Goal: Information Seeking & Learning: Learn about a topic

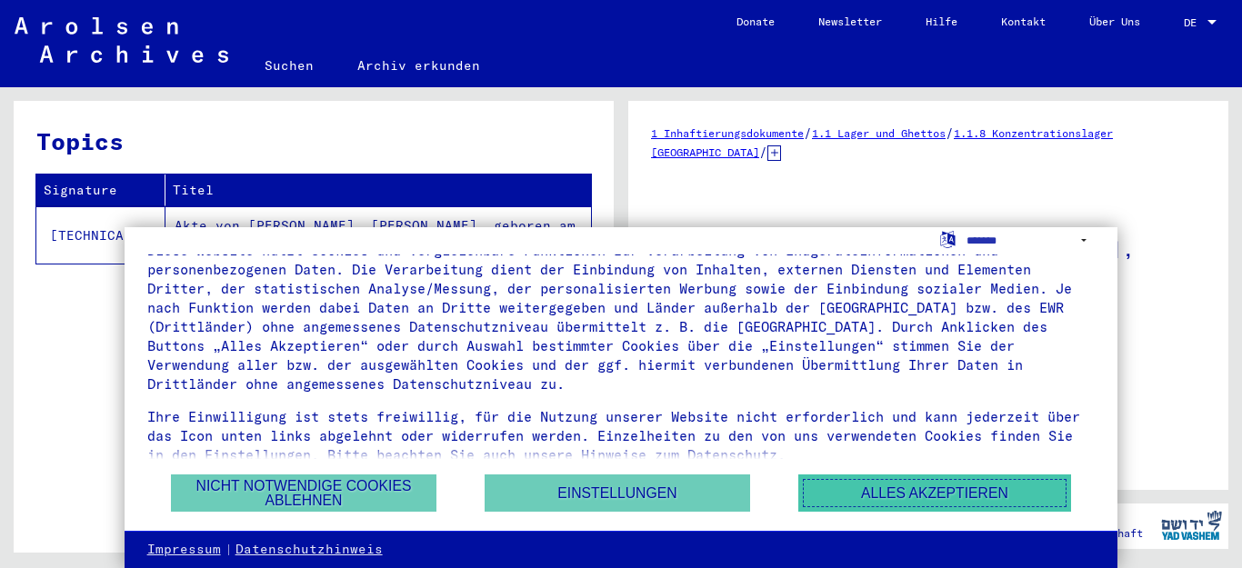
click at [942, 495] on button "Alles akzeptieren" at bounding box center [934, 492] width 273 height 37
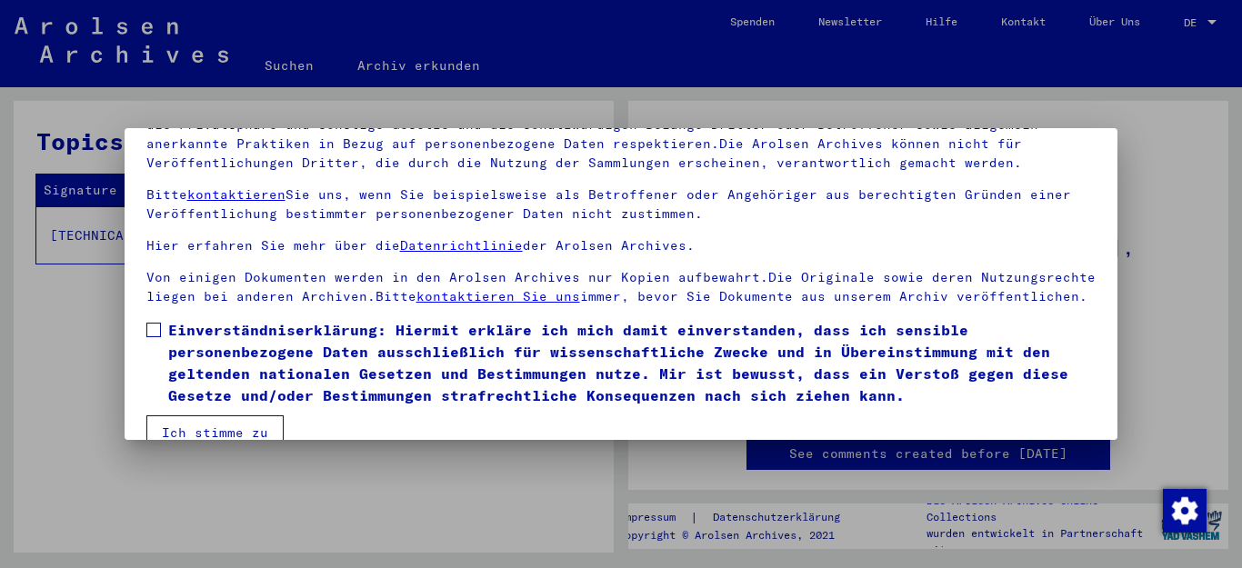
scroll to position [147, 0]
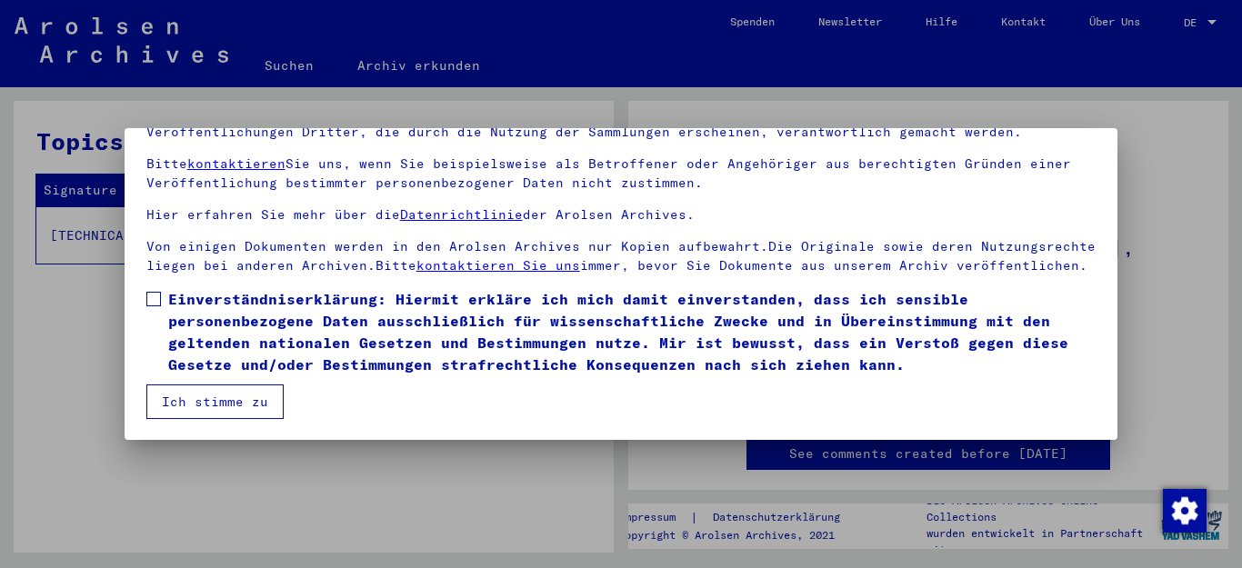
drag, startPoint x: 157, startPoint y: 294, endPoint x: 177, endPoint y: 325, distance: 36.8
click at [156, 294] on span at bounding box center [153, 299] width 15 height 15
click at [205, 395] on button "Ich stimme zu" at bounding box center [214, 401] width 137 height 35
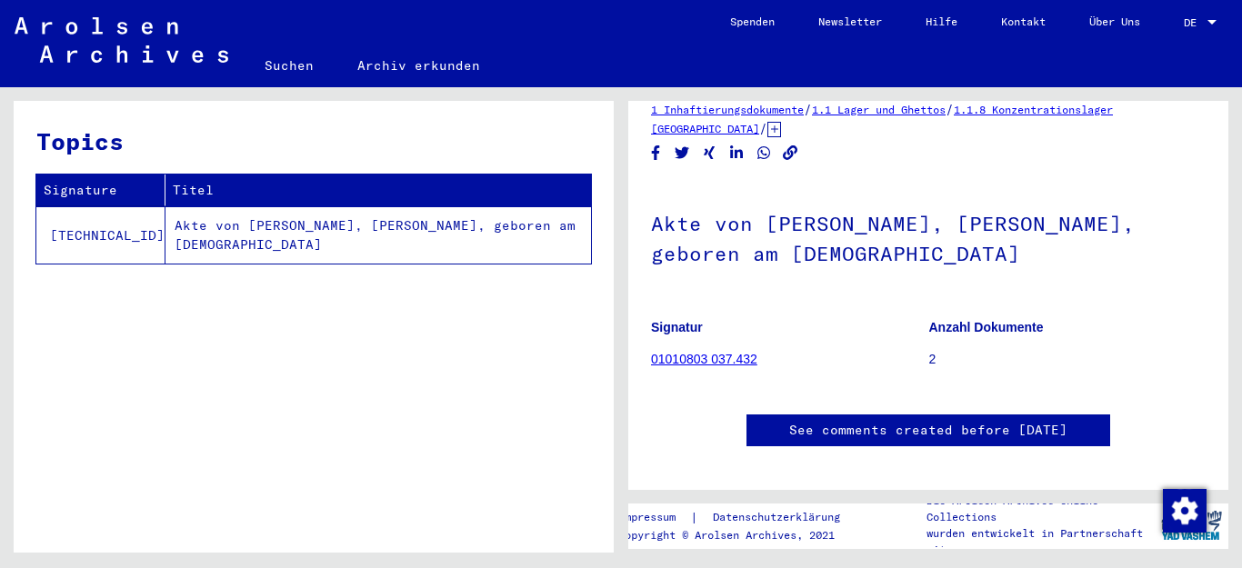
scroll to position [0, 0]
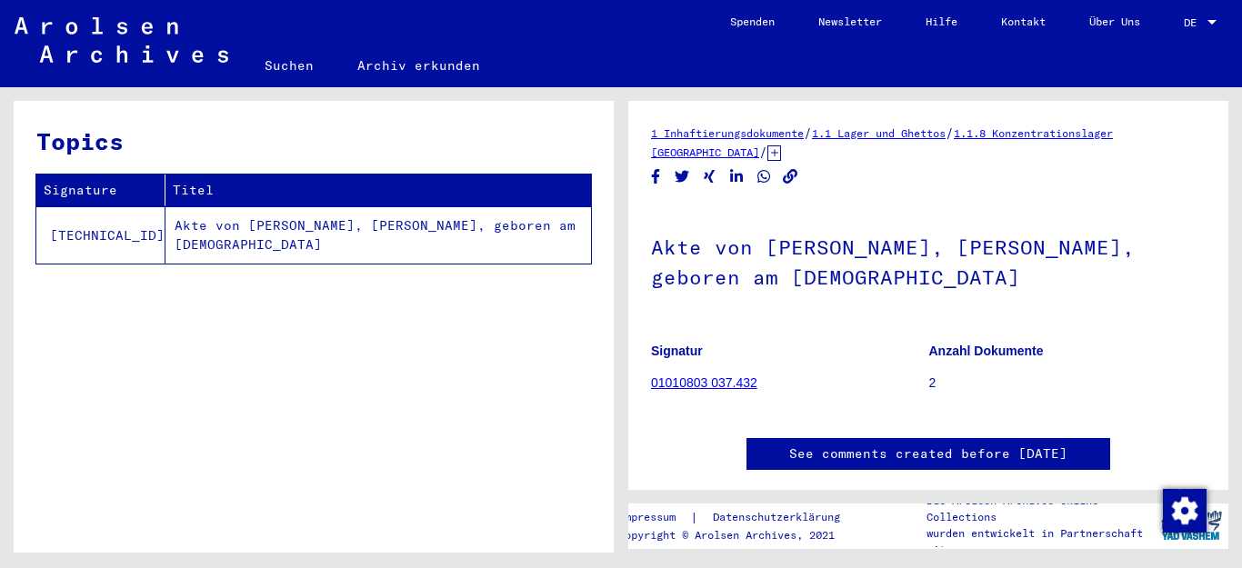
click at [324, 223] on td "Akte von [PERSON_NAME], [PERSON_NAME], geboren am [DEMOGRAPHIC_DATA]" at bounding box center [377, 234] width 425 height 57
click at [357, 229] on td "Akte von [PERSON_NAME], [PERSON_NAME], geboren am [DEMOGRAPHIC_DATA]" at bounding box center [377, 234] width 425 height 57
click at [726, 383] on link "01010803 037.432" at bounding box center [704, 382] width 106 height 15
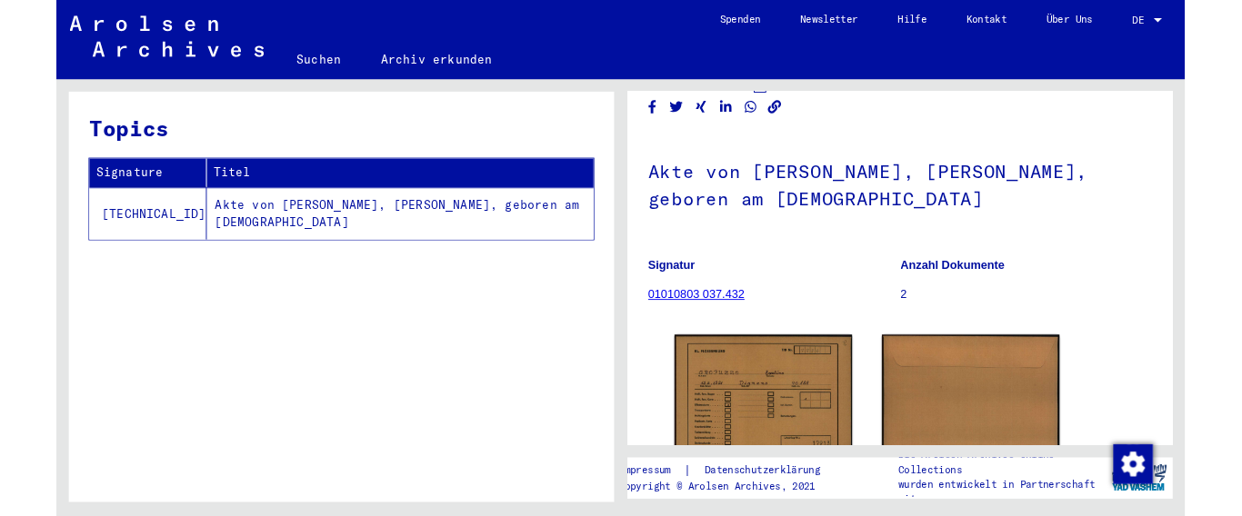
scroll to position [91, 0]
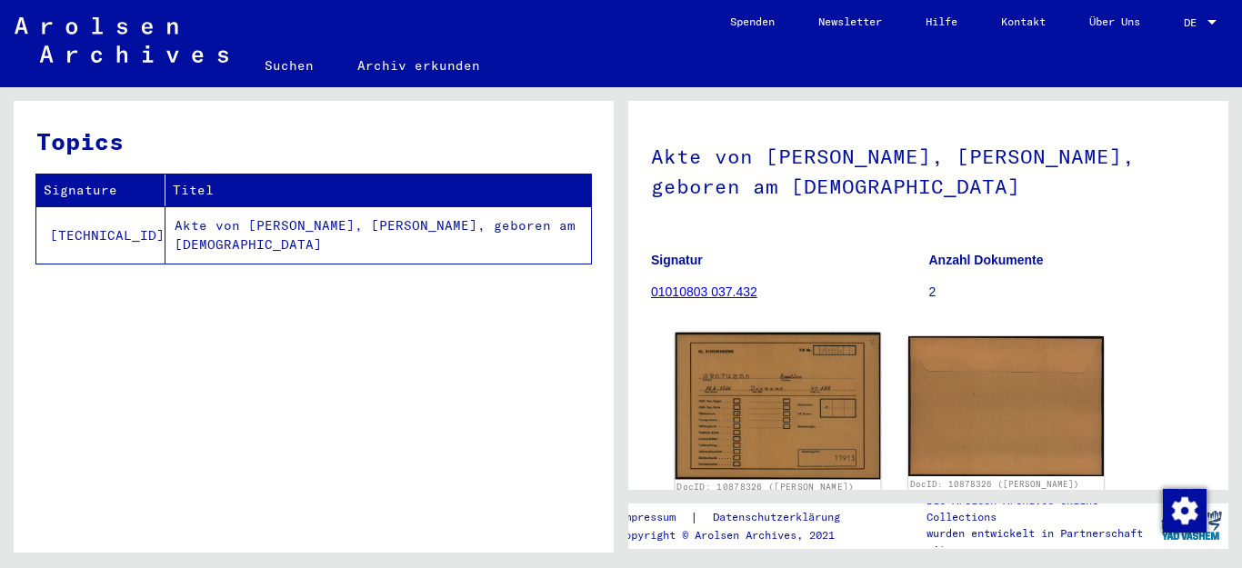
click at [745, 383] on img at bounding box center [777, 406] width 205 height 146
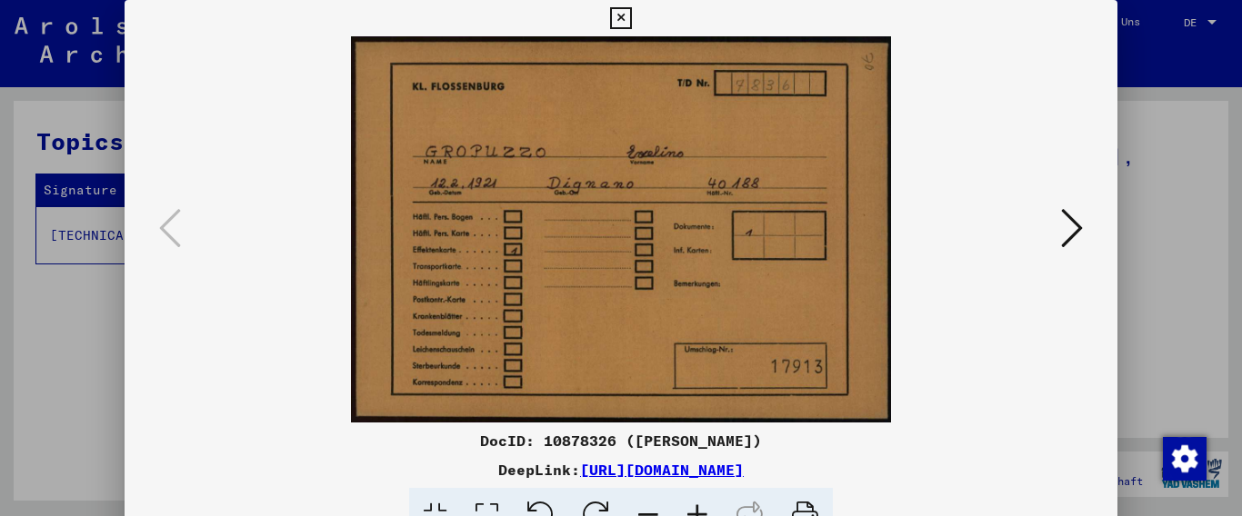
click at [1066, 233] on icon at bounding box center [1072, 228] width 22 height 44
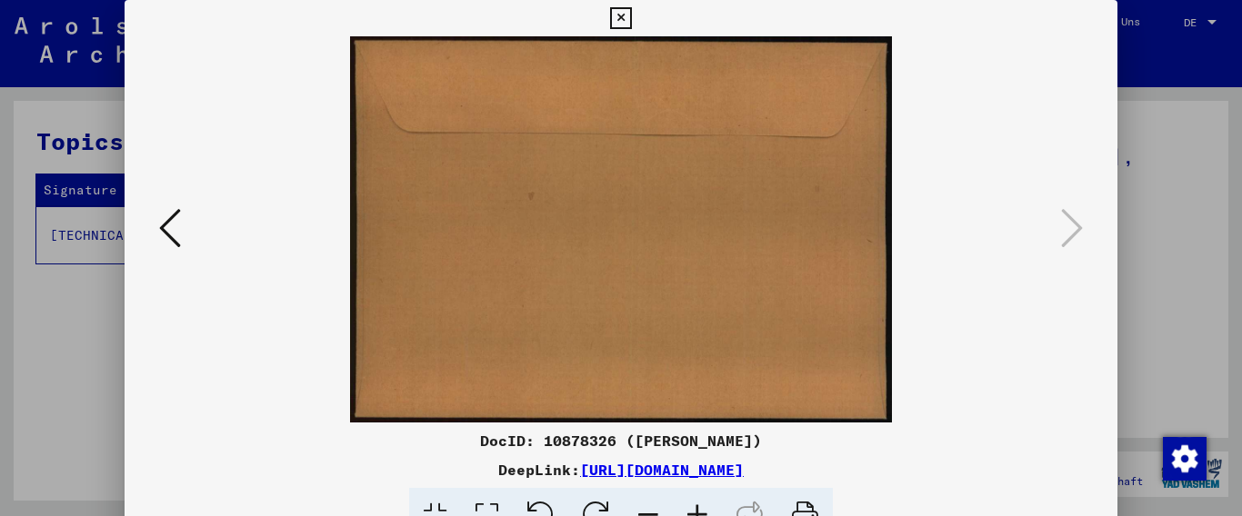
click at [1066, 229] on icon at bounding box center [1072, 228] width 22 height 44
click at [165, 222] on icon at bounding box center [170, 228] width 22 height 44
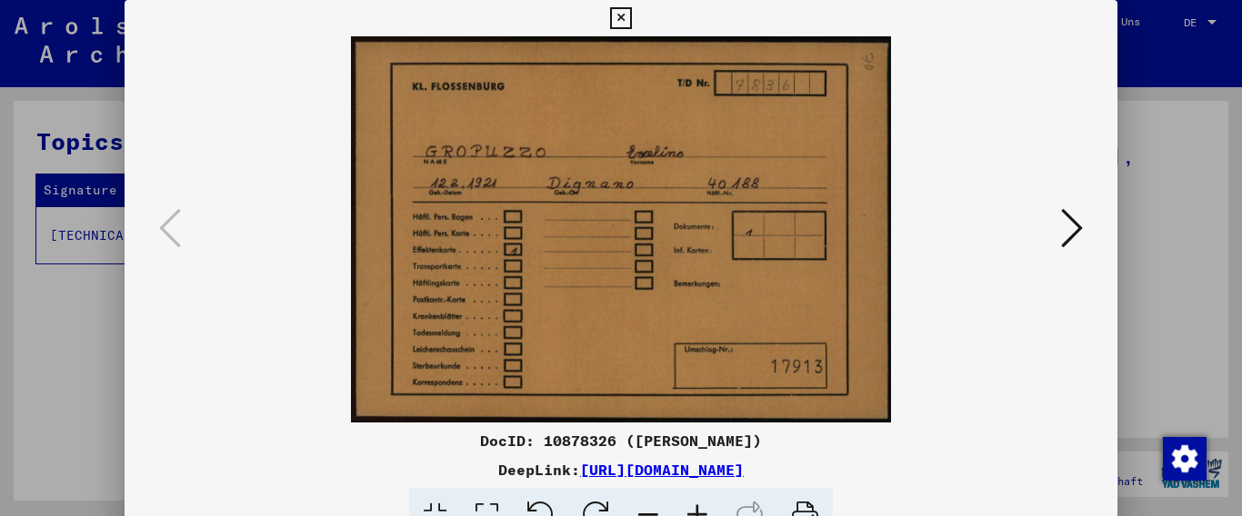
click at [1079, 224] on icon at bounding box center [1072, 228] width 22 height 44
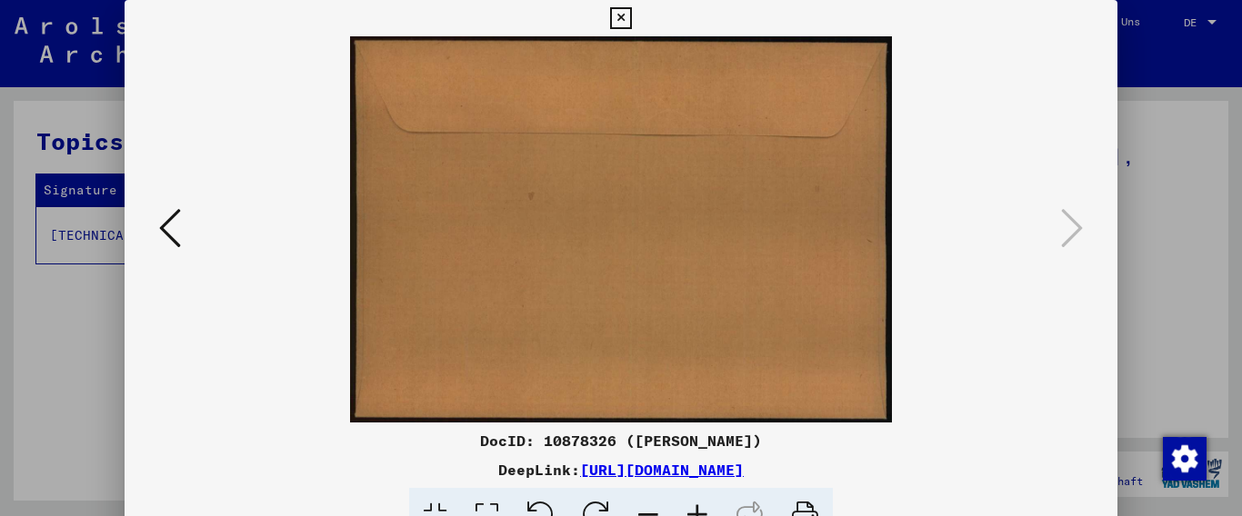
click at [165, 230] on icon at bounding box center [170, 228] width 22 height 44
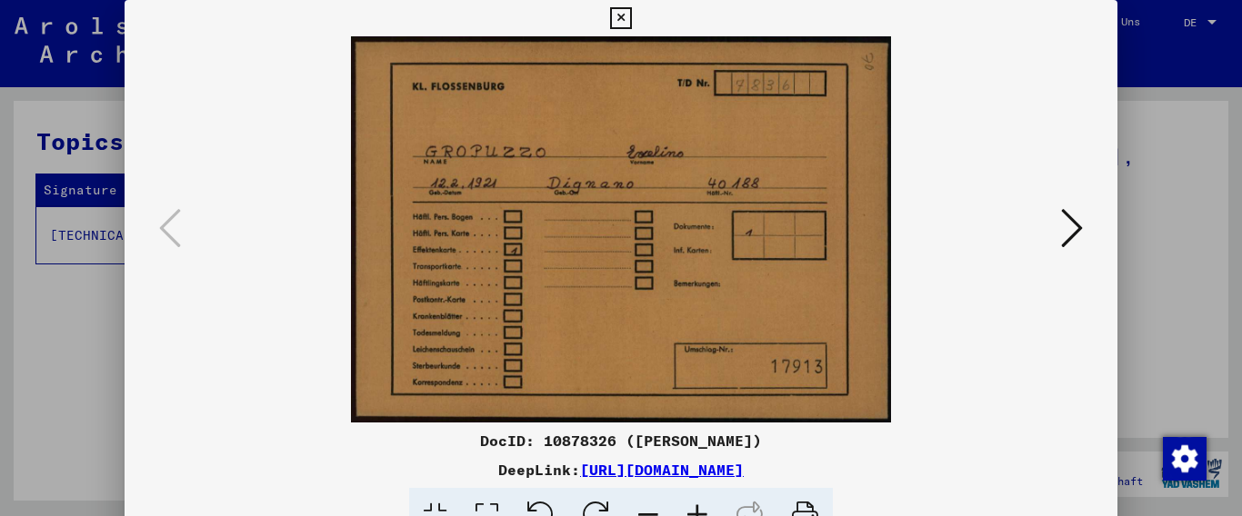
click at [1077, 225] on icon at bounding box center [1072, 228] width 22 height 44
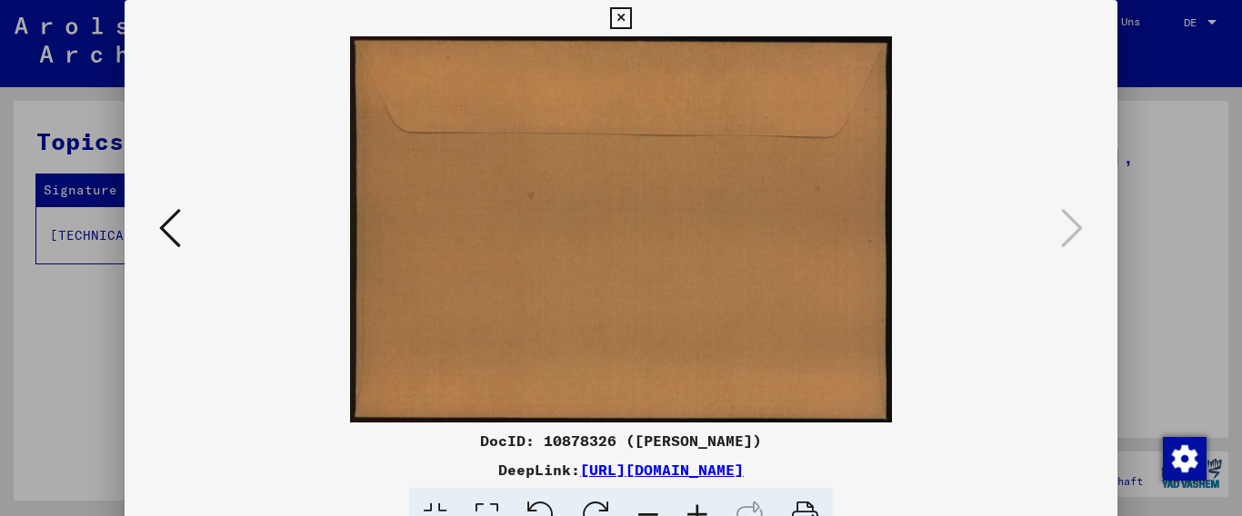
click at [170, 236] on icon at bounding box center [170, 228] width 22 height 44
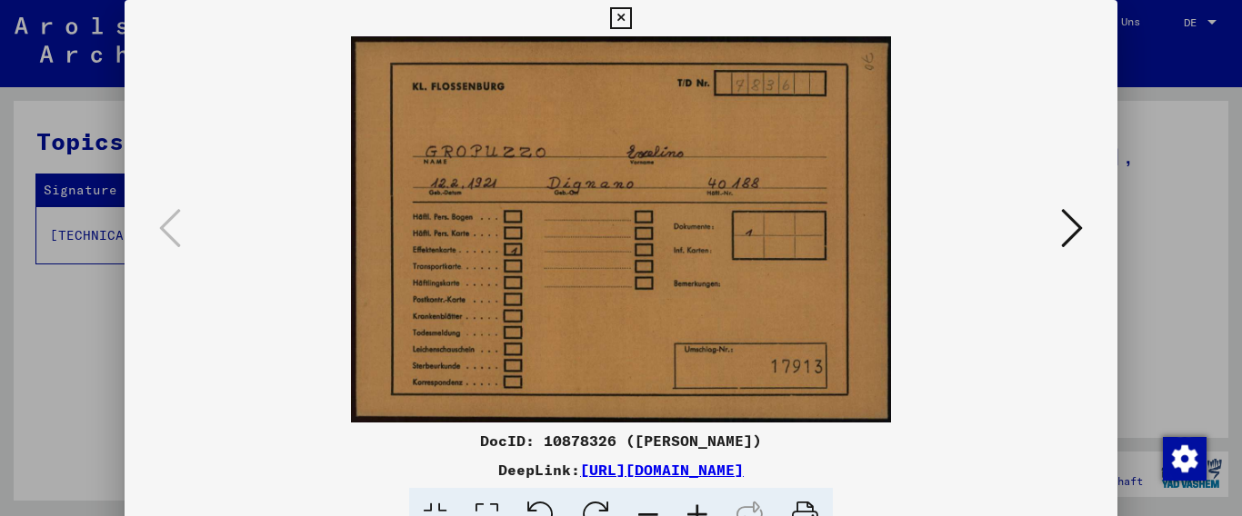
click at [610, 470] on link "[URL][DOMAIN_NAME]" at bounding box center [662, 470] width 164 height 18
